Goal: Transaction & Acquisition: Obtain resource

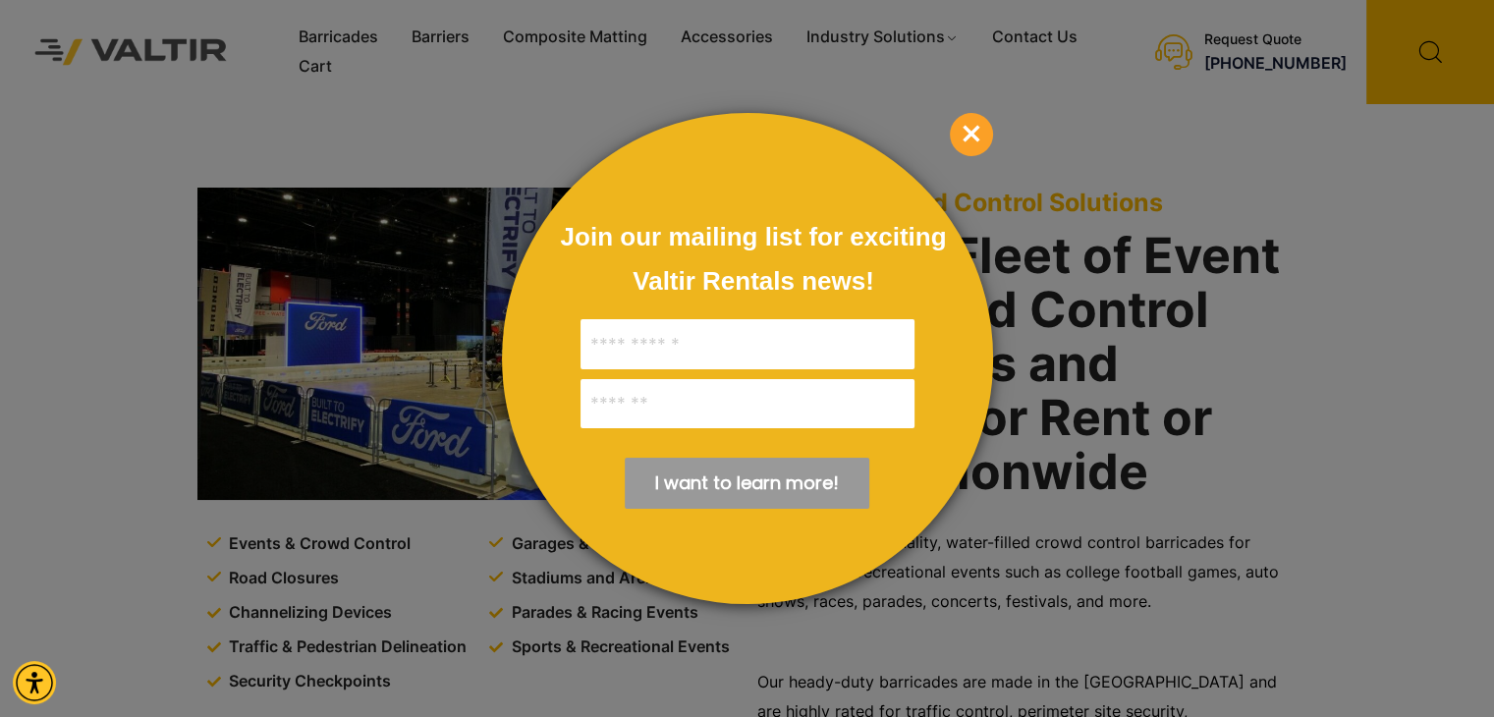
click at [981, 125] on span "×" at bounding box center [971, 134] width 43 height 43
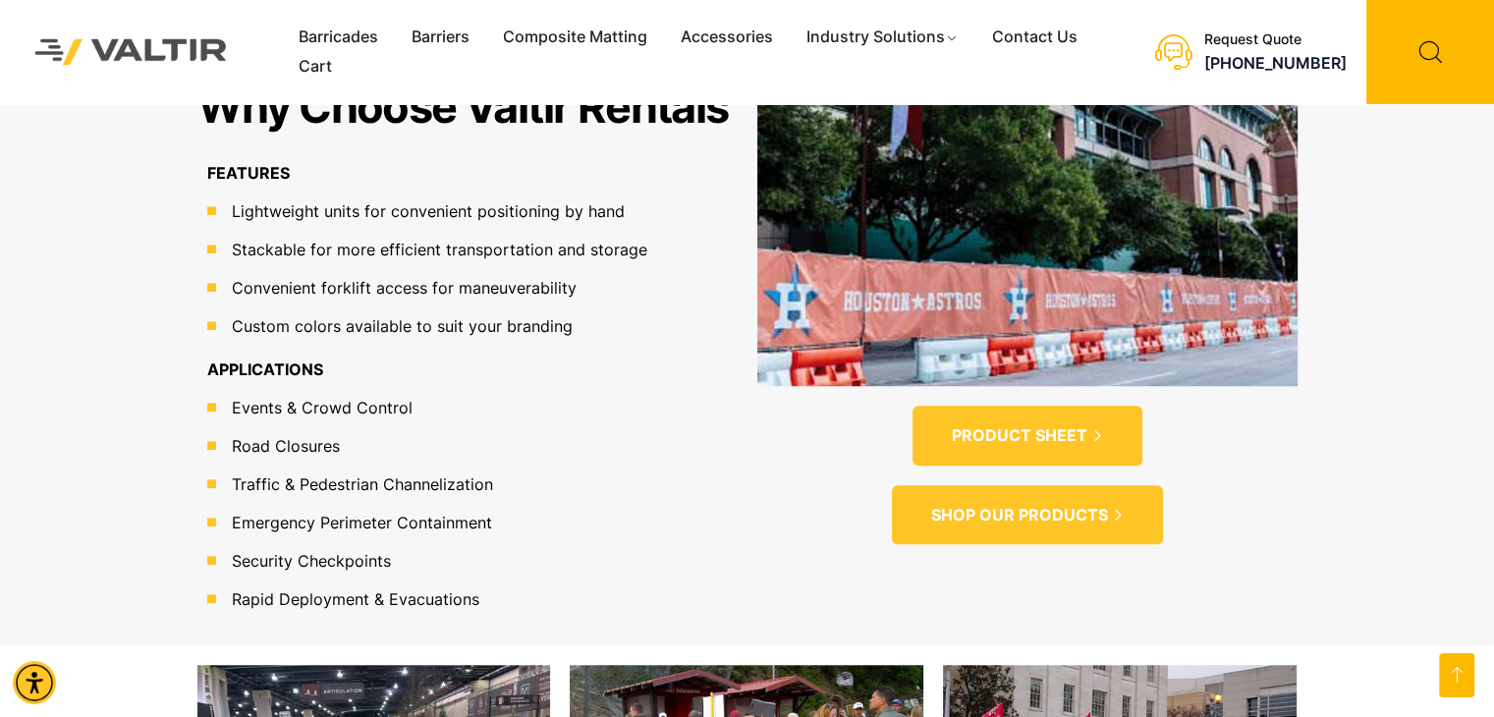
scroll to position [1572, 0]
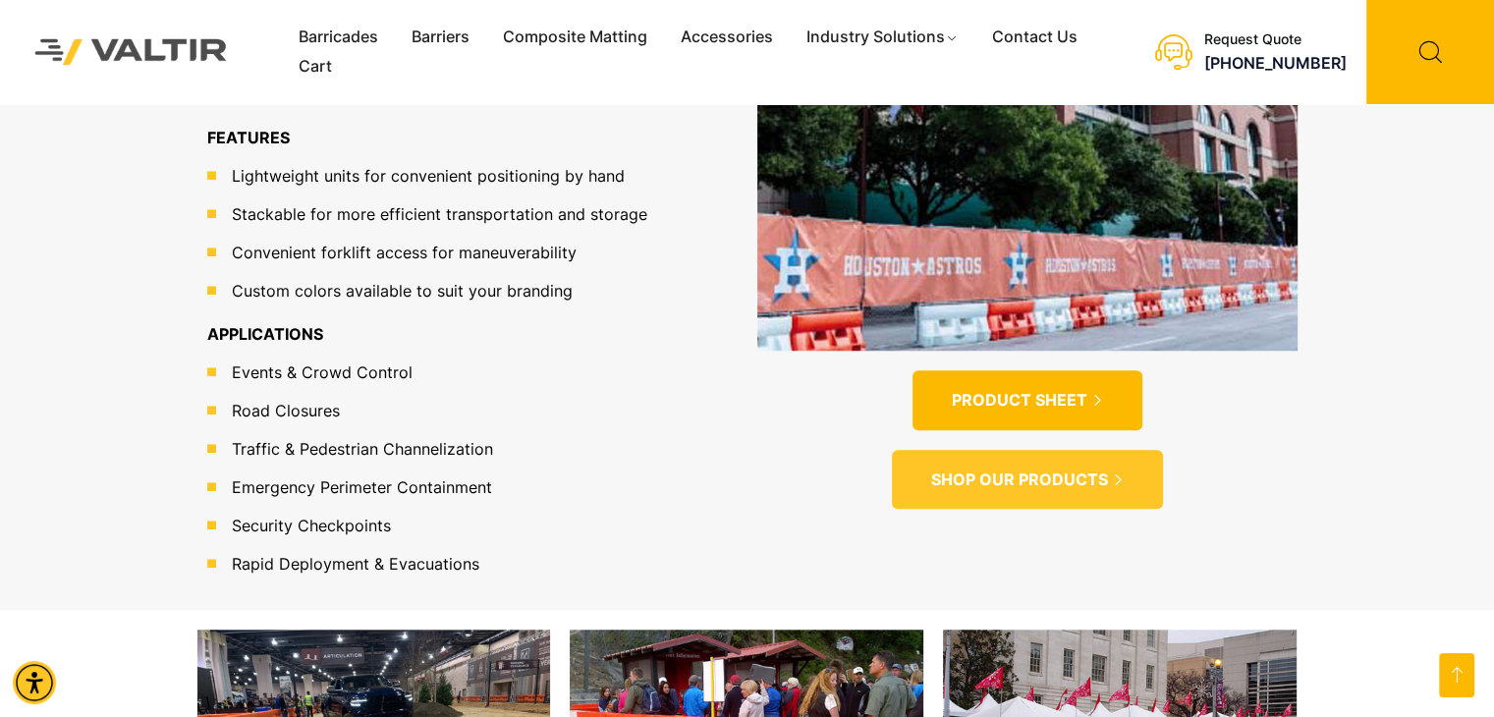
click at [1077, 390] on span "PRODUCT SHEET" at bounding box center [1020, 400] width 136 height 21
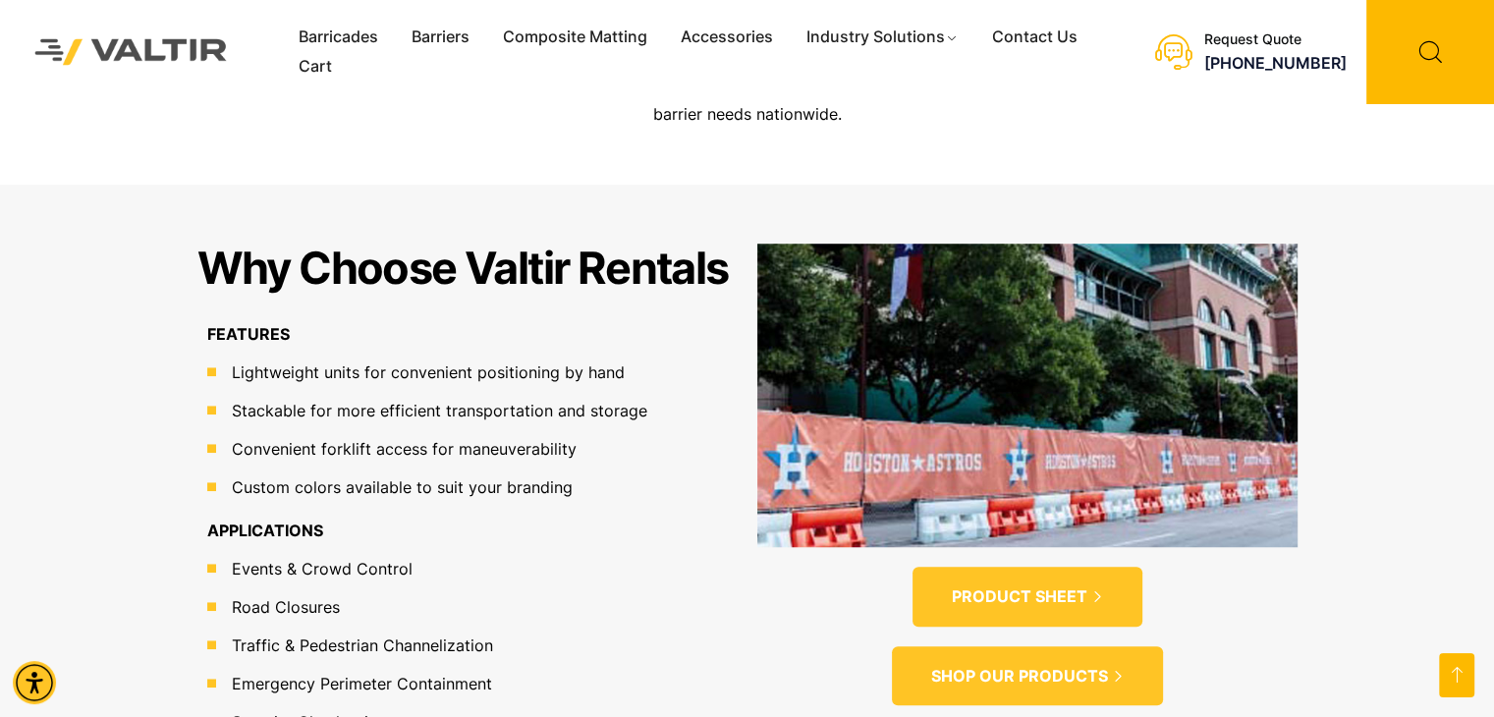
scroll to position [1375, 0]
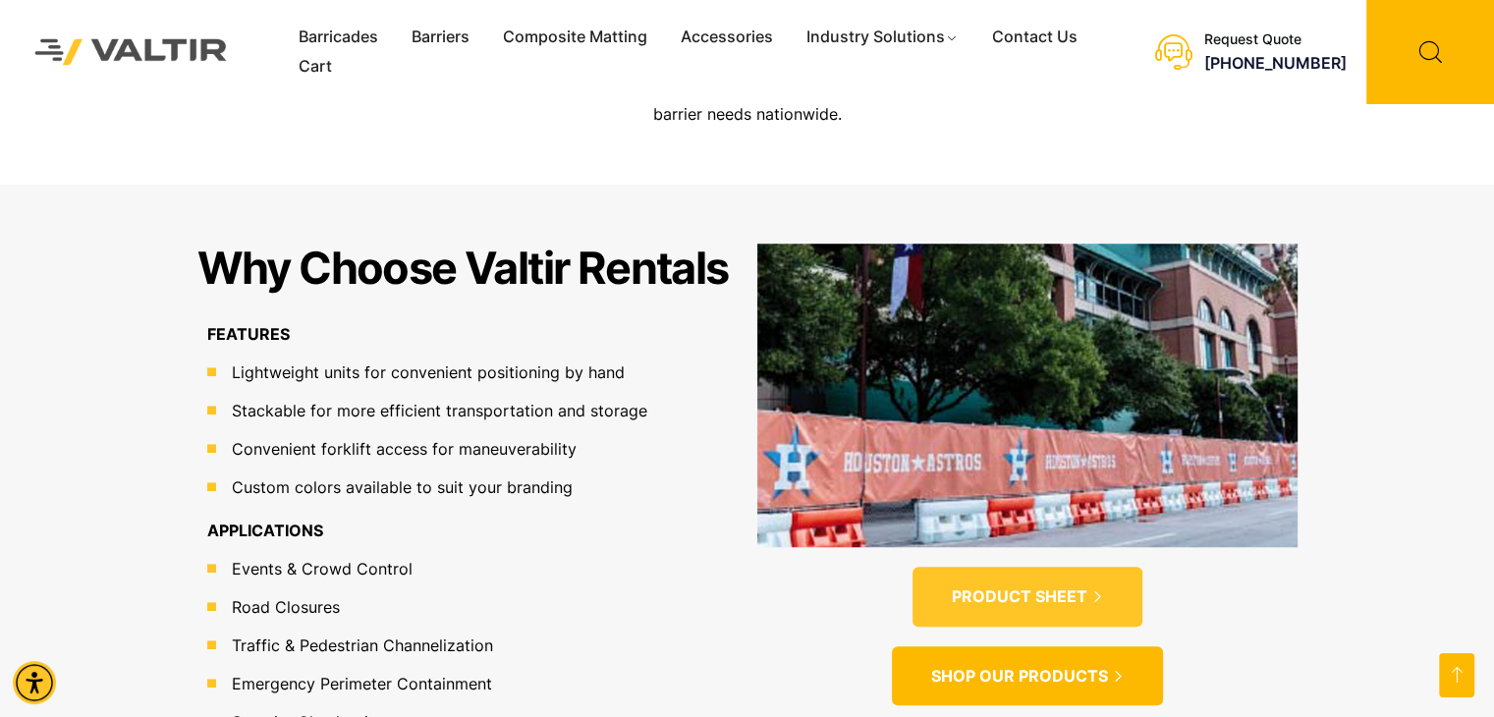
click at [1020, 666] on span "SHOP OUR PRODUCTS" at bounding box center [1019, 676] width 177 height 21
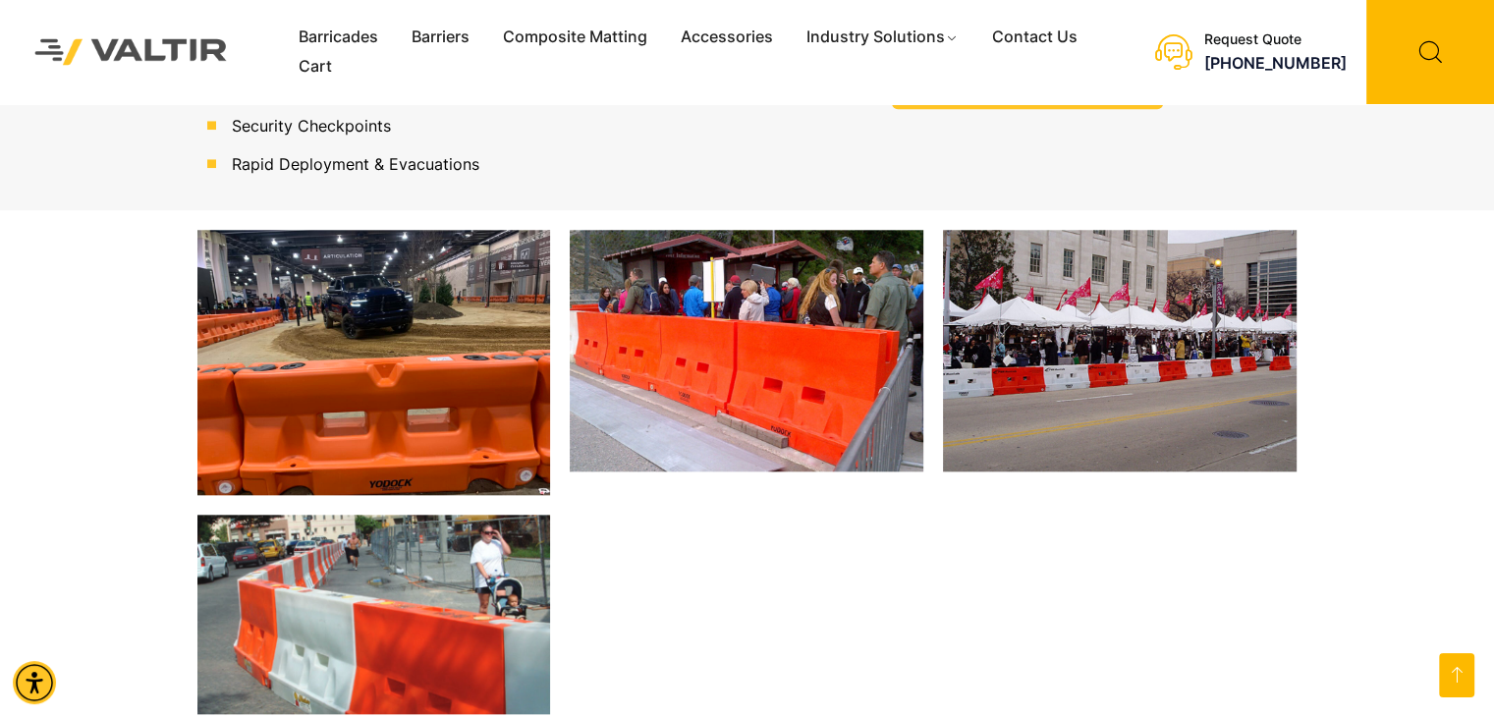
scroll to position [1867, 0]
